Goal: Information Seeking & Learning: Understand process/instructions

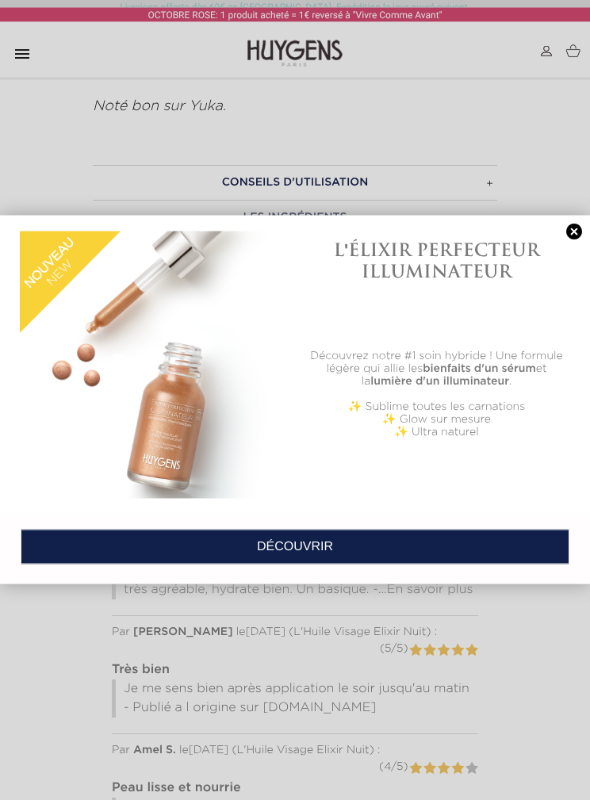
scroll to position [1822, 0]
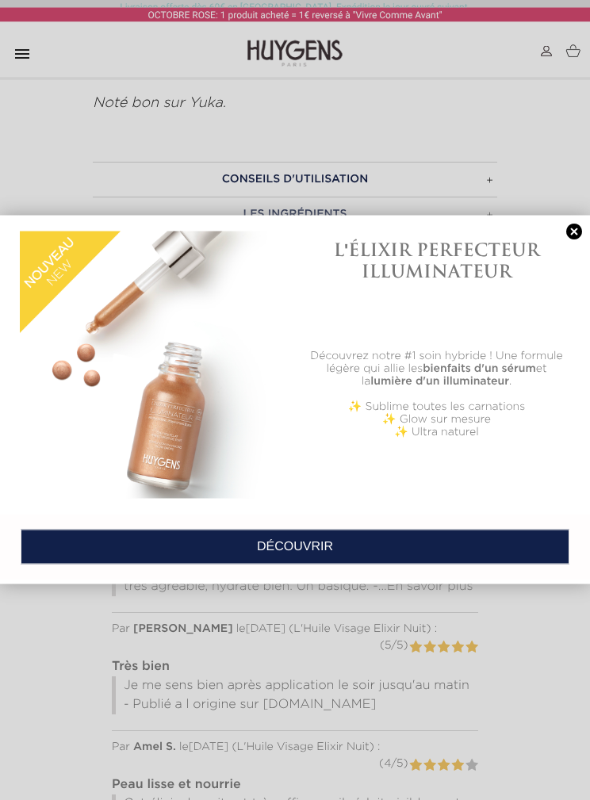
click at [579, 227] on link at bounding box center [574, 231] width 22 height 17
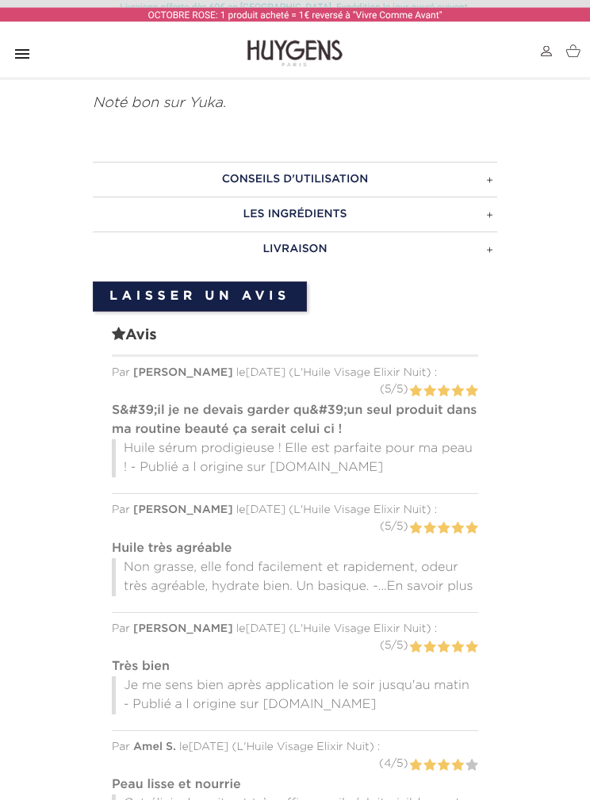
scroll to position [1822, 0]
click at [376, 166] on h3 "CONSEILS D'UTILISATION" at bounding box center [295, 179] width 404 height 35
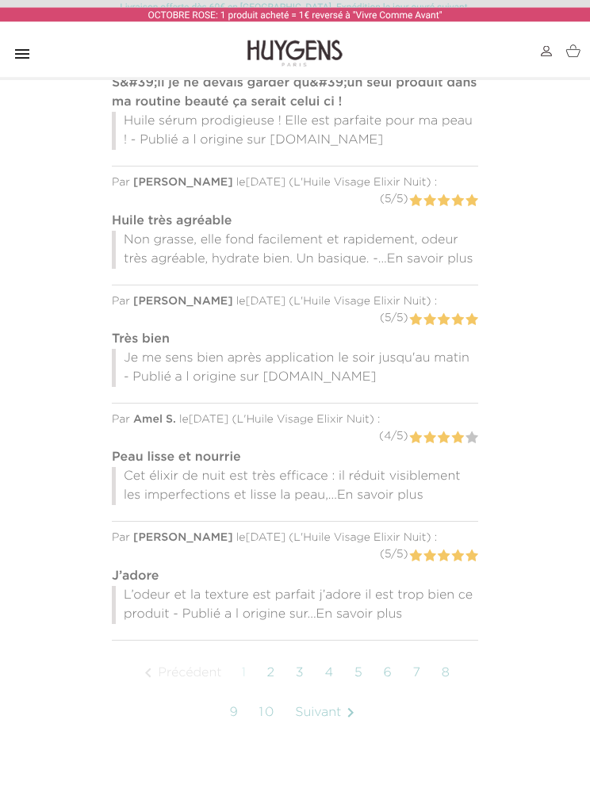
scroll to position [2376, 0]
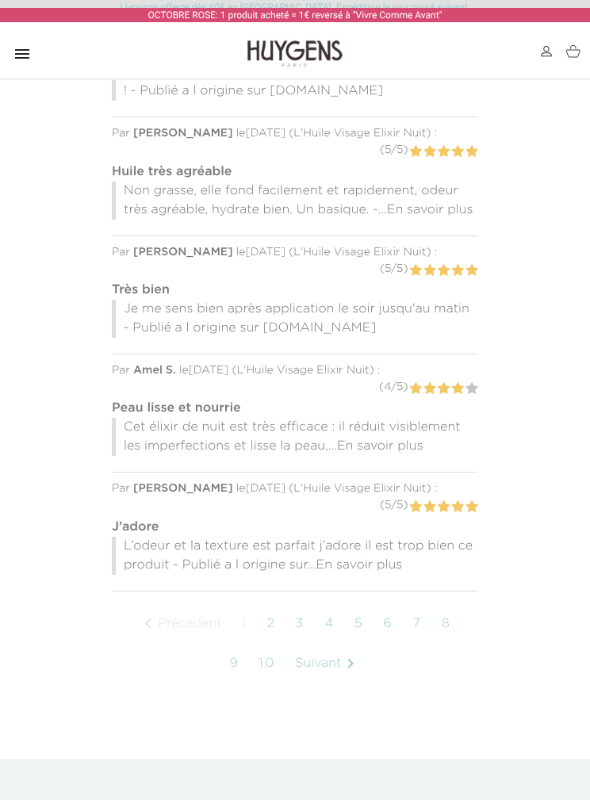
click at [330, 653] on link "Suivant " at bounding box center [327, 663] width 81 height 40
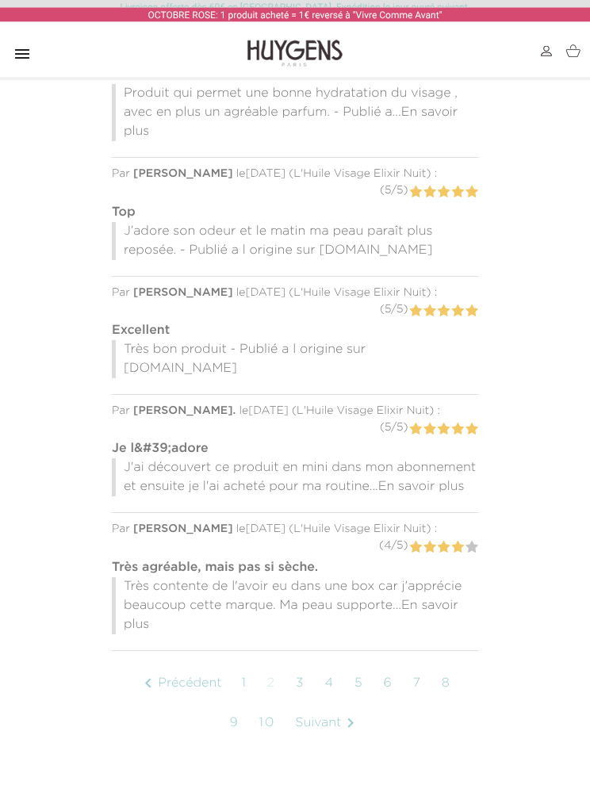
scroll to position [2158, 0]
click at [324, 703] on link "Suivant " at bounding box center [327, 723] width 81 height 40
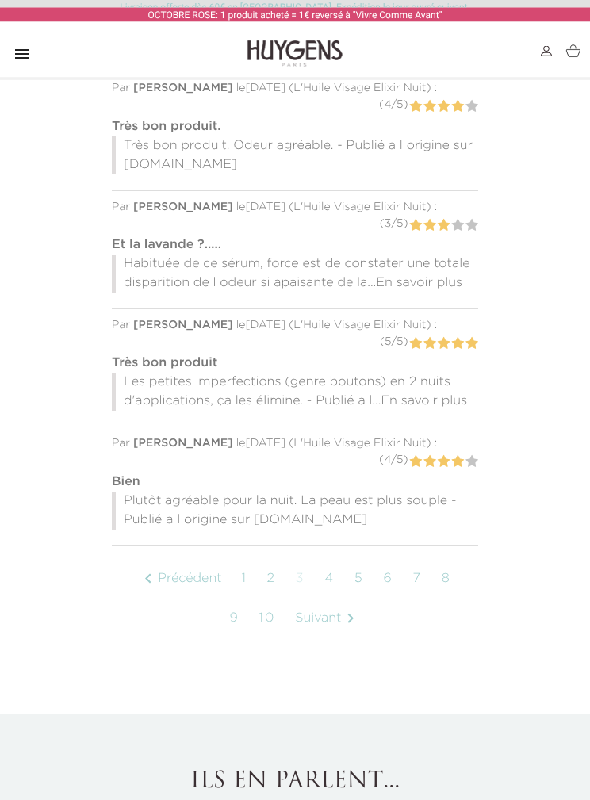
scroll to position [2225, 0]
click at [319, 613] on link "Suivant " at bounding box center [327, 618] width 81 height 40
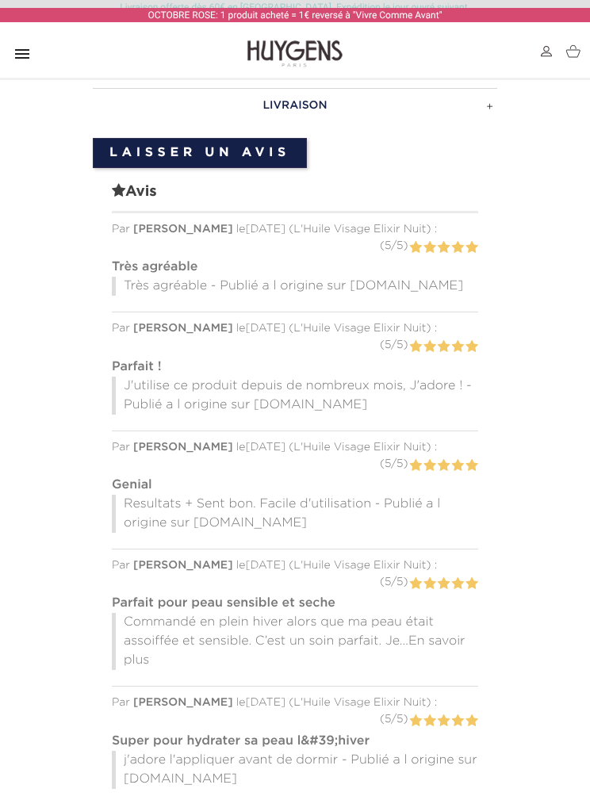
scroll to position [1979, 0]
